Goal: Transaction & Acquisition: Subscribe to service/newsletter

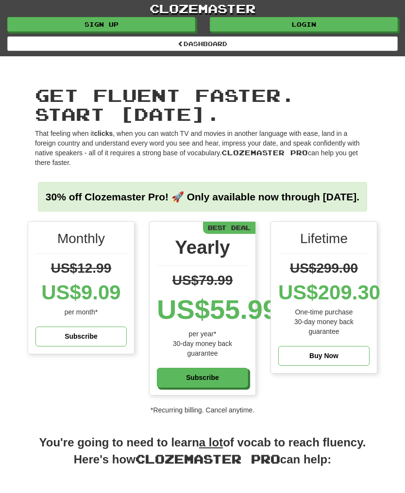
click at [226, 388] on div "Subscribe" at bounding box center [202, 378] width 91 height 20
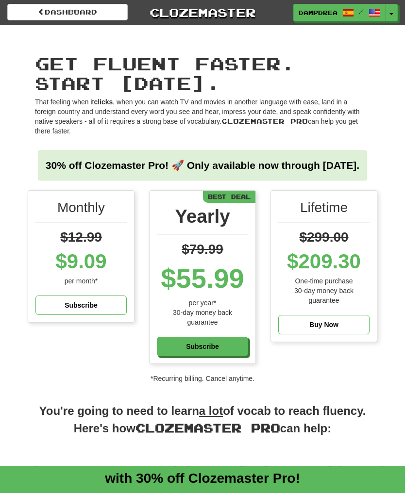
click at [227, 357] on div "Subscribe" at bounding box center [202, 347] width 91 height 20
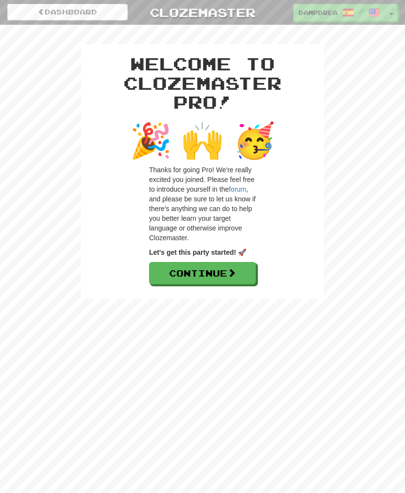
click at [236, 275] on span at bounding box center [231, 273] width 9 height 9
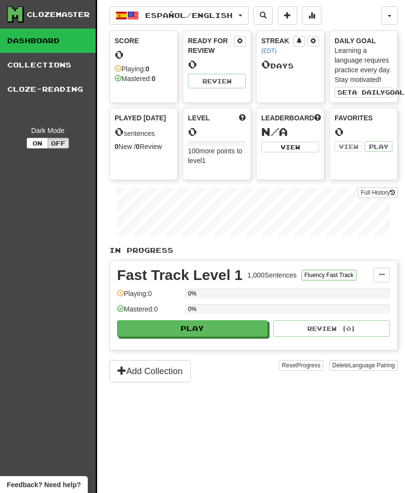
click at [63, 69] on link "Collections" at bounding box center [48, 65] width 96 height 24
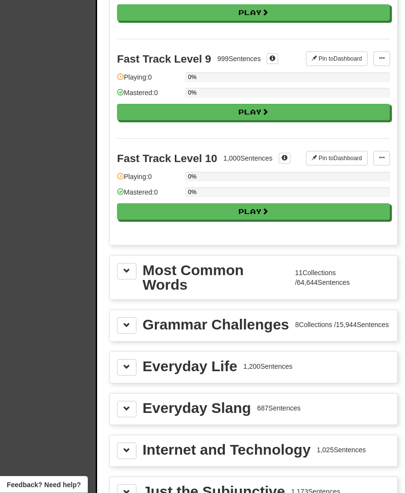
scroll to position [902, 0]
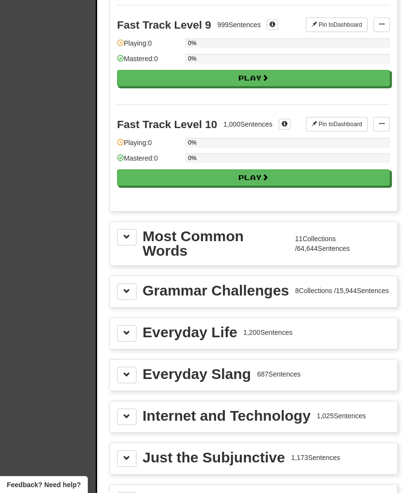
click at [127, 240] on span at bounding box center [126, 237] width 7 height 7
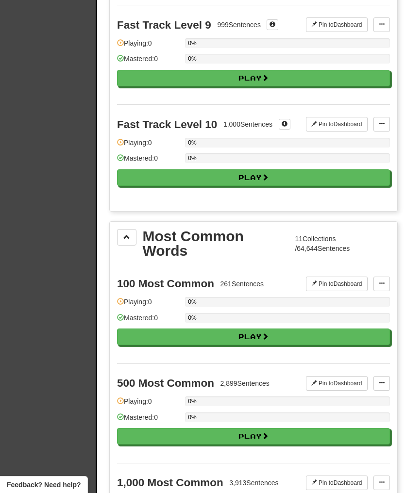
click at [384, 287] on span at bounding box center [382, 284] width 6 height 6
click at [389, 253] on div at bounding box center [202, 246] width 405 height 493
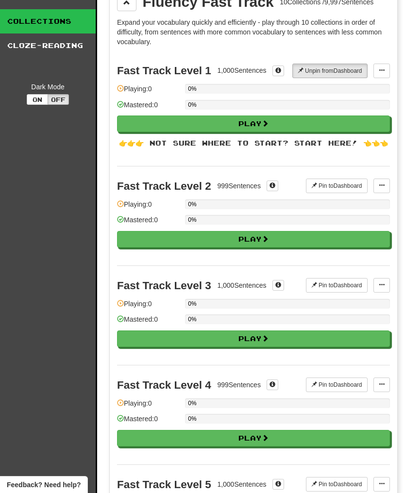
scroll to position [0, 0]
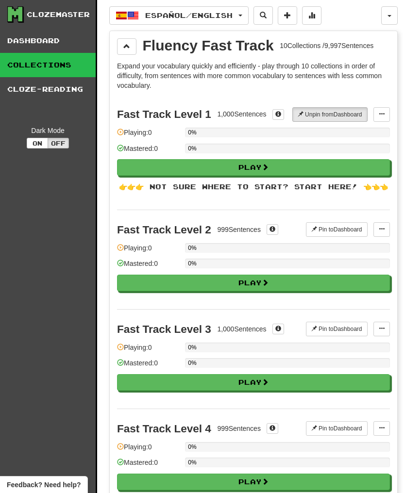
click at [61, 141] on button "Off" at bounding box center [58, 143] width 21 height 11
click at [64, 146] on button "Off" at bounding box center [58, 143] width 21 height 11
click at [37, 147] on button "On" at bounding box center [37, 143] width 21 height 11
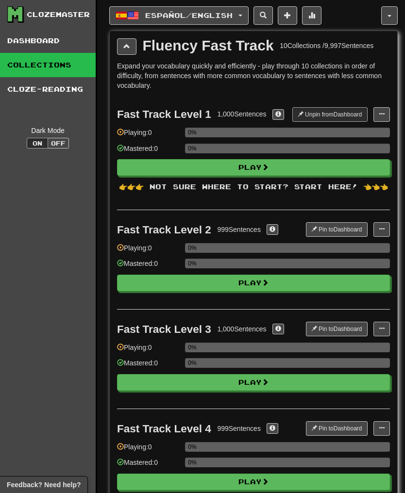
click at [61, 144] on button "Off" at bounding box center [58, 143] width 21 height 11
